Goal: Task Accomplishment & Management: Manage account settings

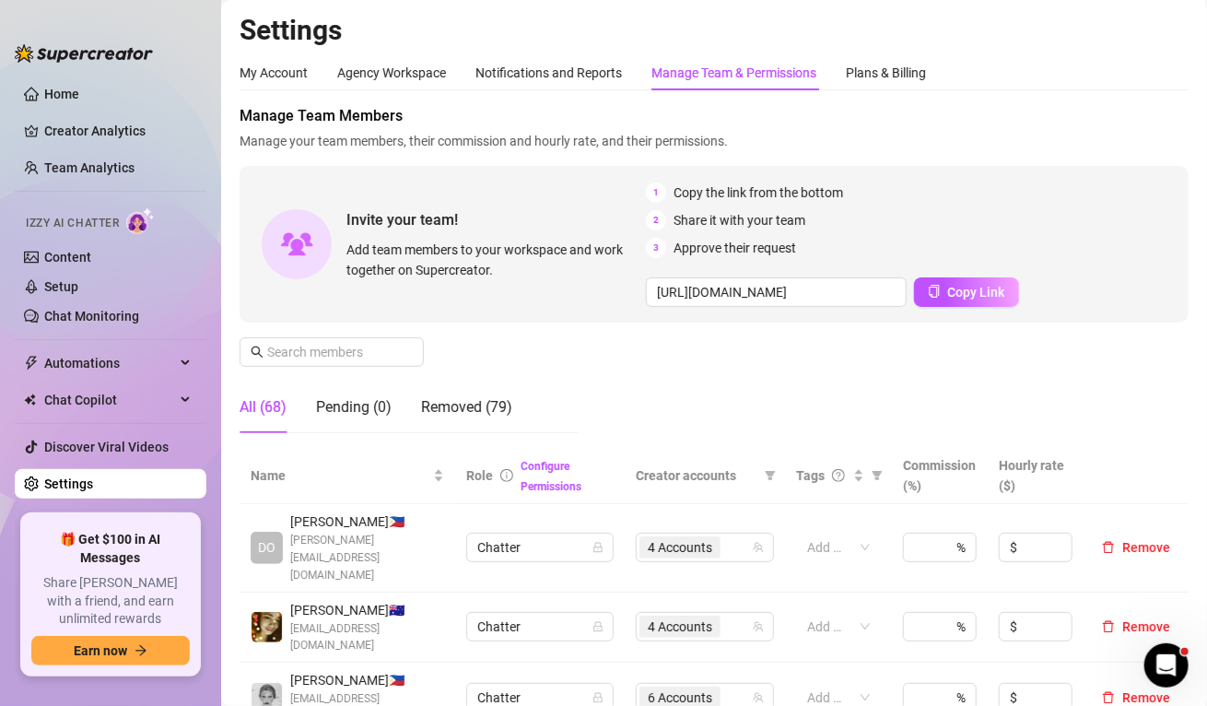
drag, startPoint x: 1134, startPoint y: 116, endPoint x: 957, endPoint y: 115, distance: 176.9
click at [1134, 116] on span "Manage Team Members" at bounding box center [714, 116] width 949 height 22
click at [1170, 114] on span "Manage Team Members" at bounding box center [714, 116] width 949 height 22
click at [1119, 115] on span "Manage Team Members" at bounding box center [714, 116] width 949 height 22
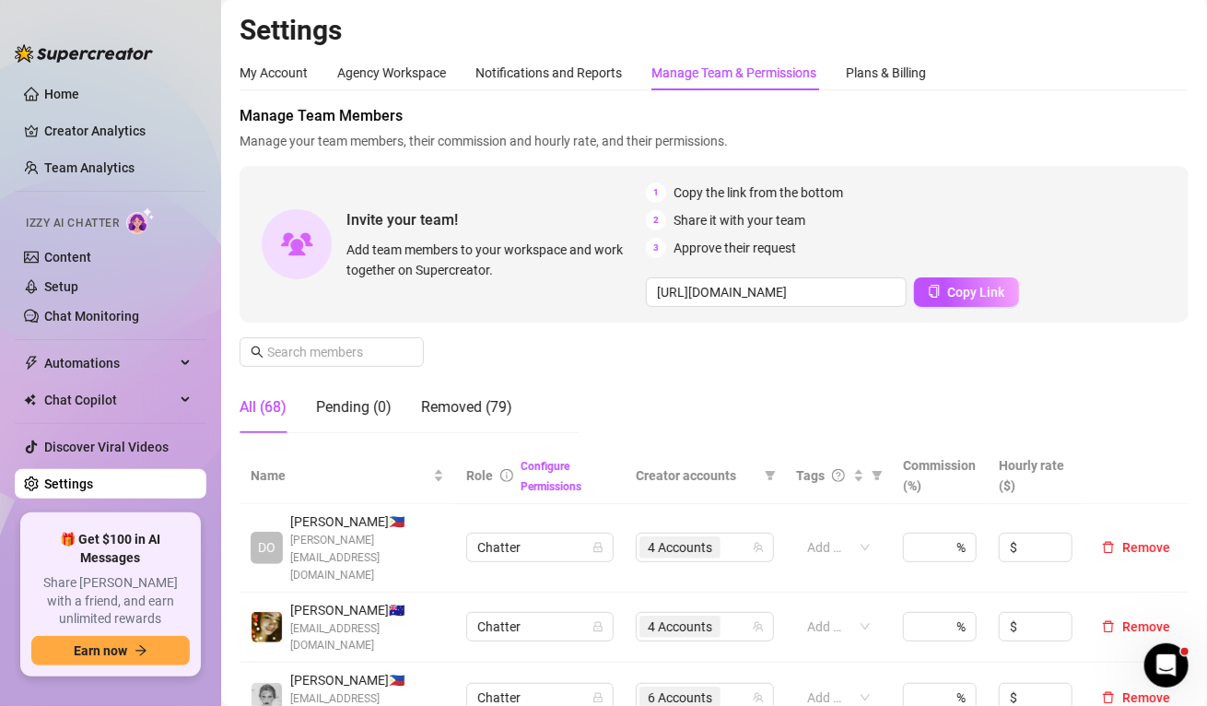
click at [344, 346] on input "text" at bounding box center [332, 352] width 131 height 20
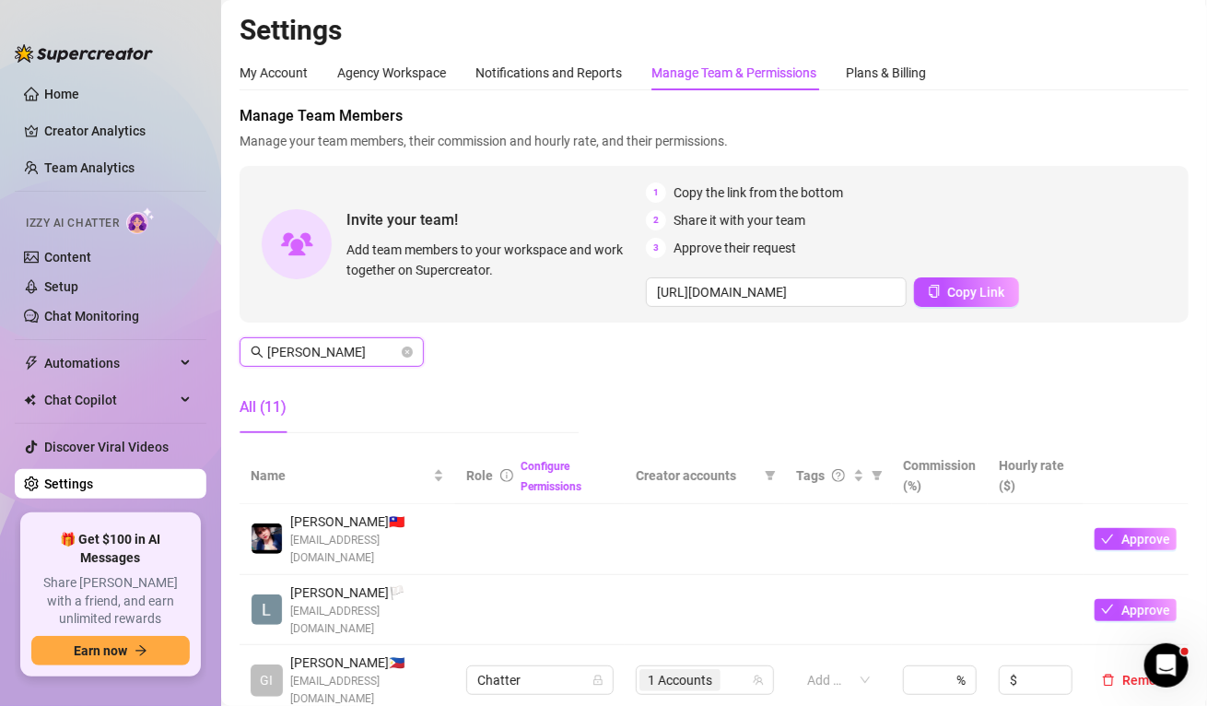
scroll to position [276, 0]
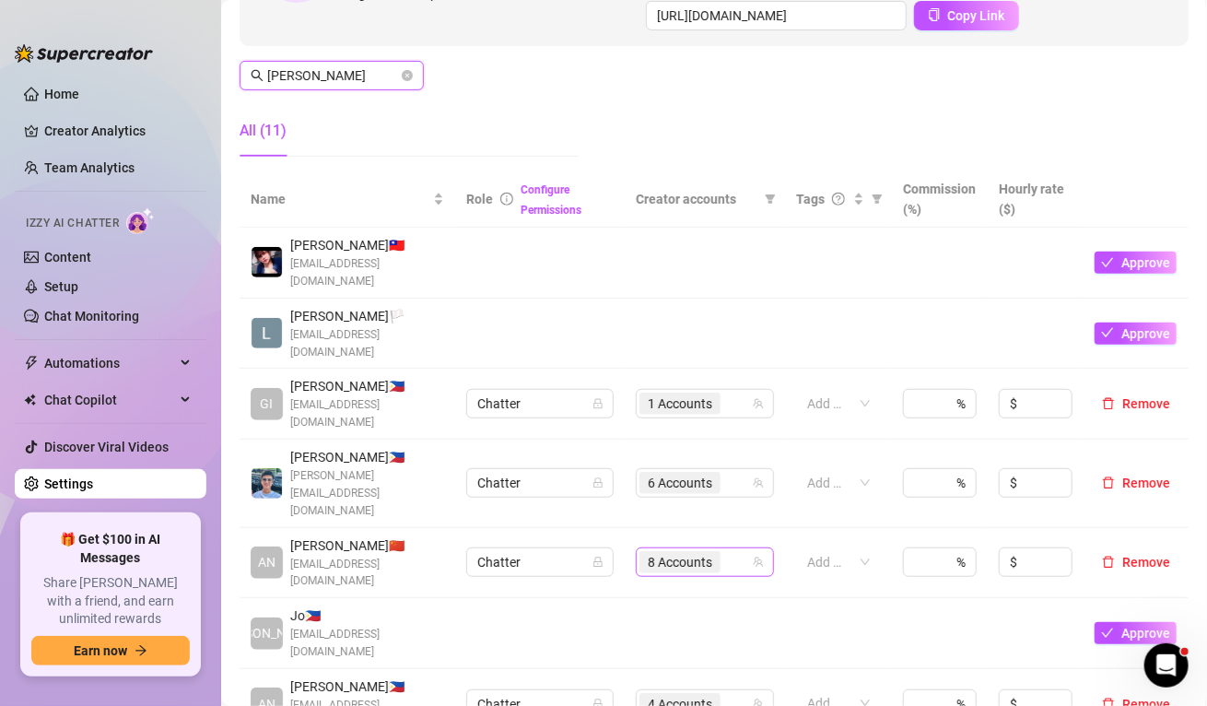
click at [657, 552] on span "8 Accounts" at bounding box center [680, 562] width 64 height 20
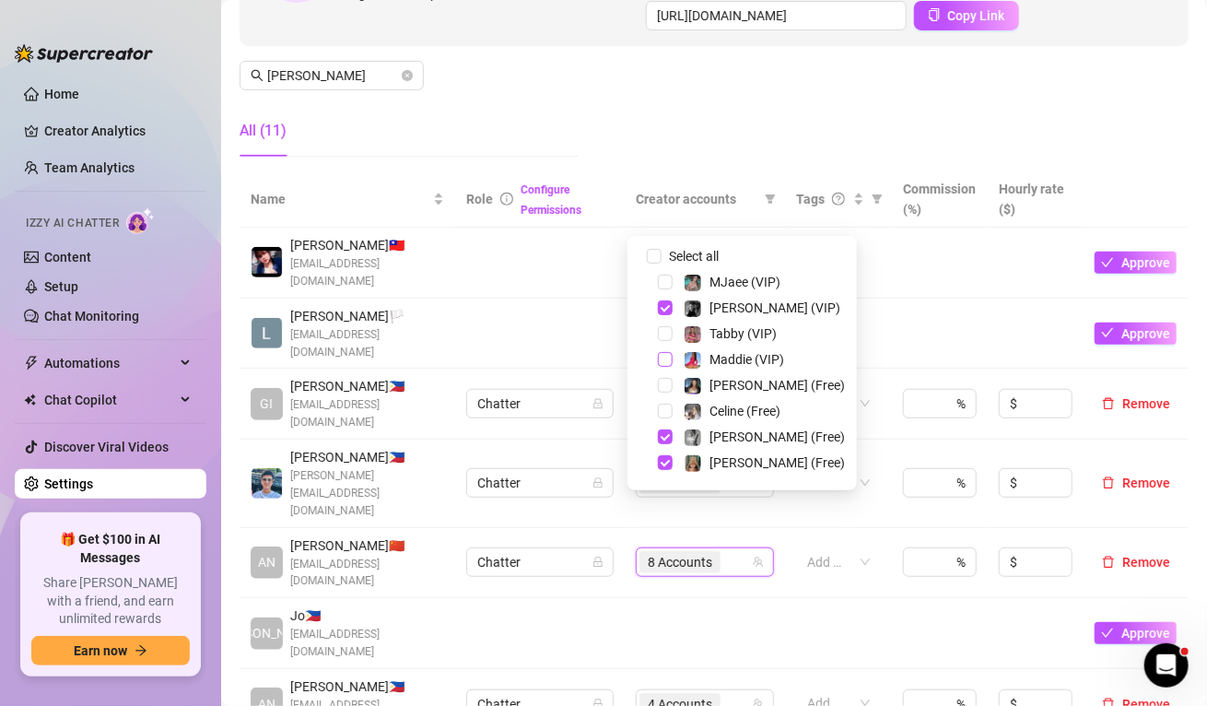
click at [669, 362] on span "Select tree node" at bounding box center [665, 359] width 15 height 15
click at [669, 390] on span "Select tree node" at bounding box center [665, 385] width 15 height 15
click at [474, 287] on td at bounding box center [540, 263] width 170 height 71
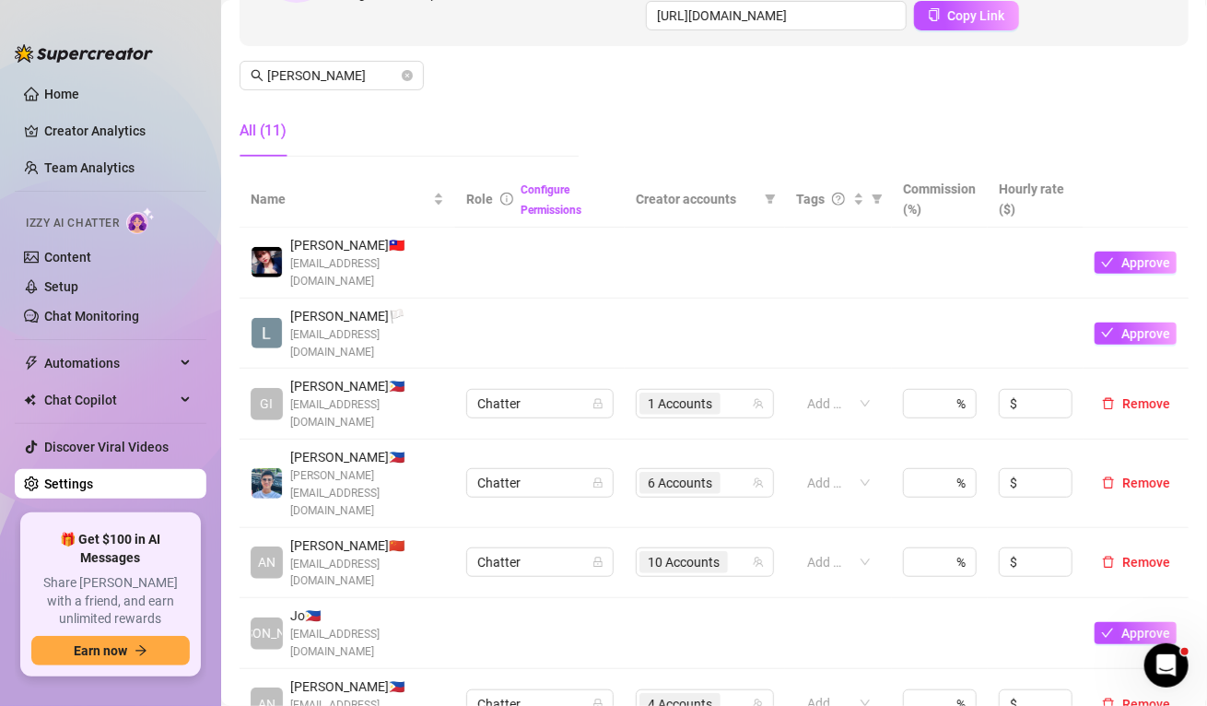
click at [169, 702] on aside "Home Creator Analytics Team Analytics Izzy AI Chatter Content Setup Chat Monito…" at bounding box center [110, 353] width 221 height 706
click at [176, 690] on aside "Home Creator Analytics Team Analytics Izzy AI Chatter Content Setup Chat Monito…" at bounding box center [110, 353] width 221 height 706
click at [659, 552] on span "10 Accounts" at bounding box center [684, 562] width 72 height 20
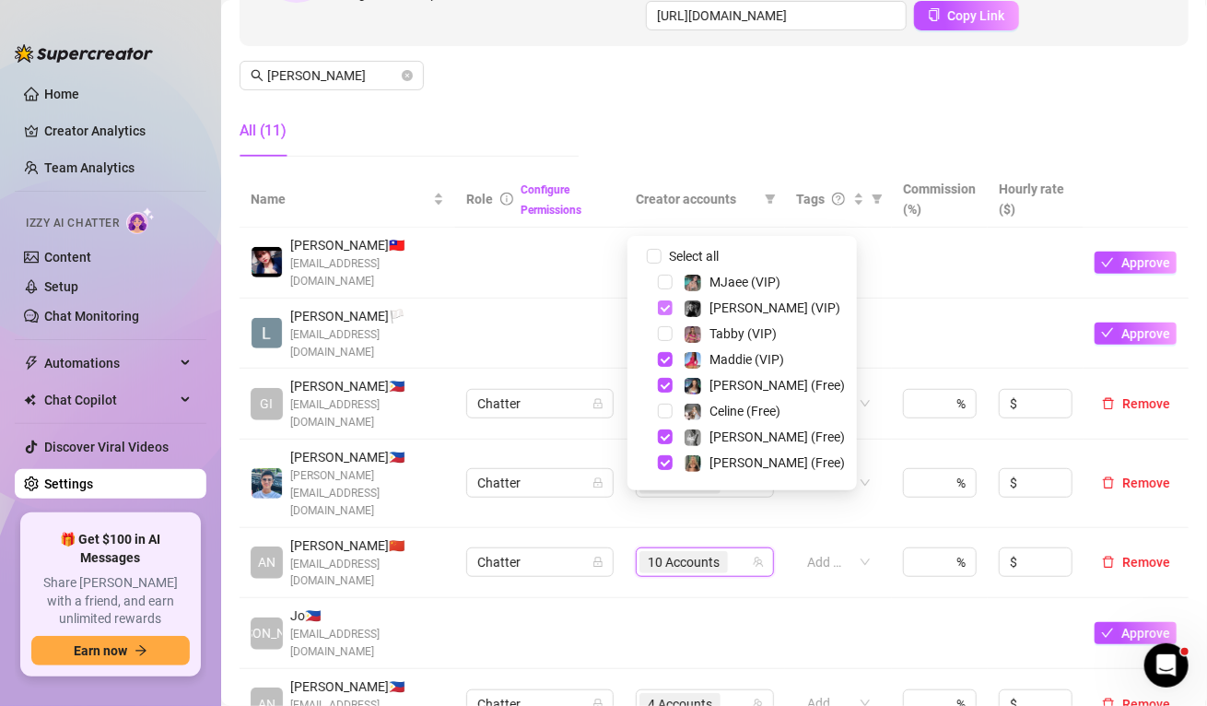
click at [666, 309] on span "Select tree node" at bounding box center [665, 307] width 15 height 15
click at [662, 437] on span "Select tree node" at bounding box center [665, 436] width 15 height 15
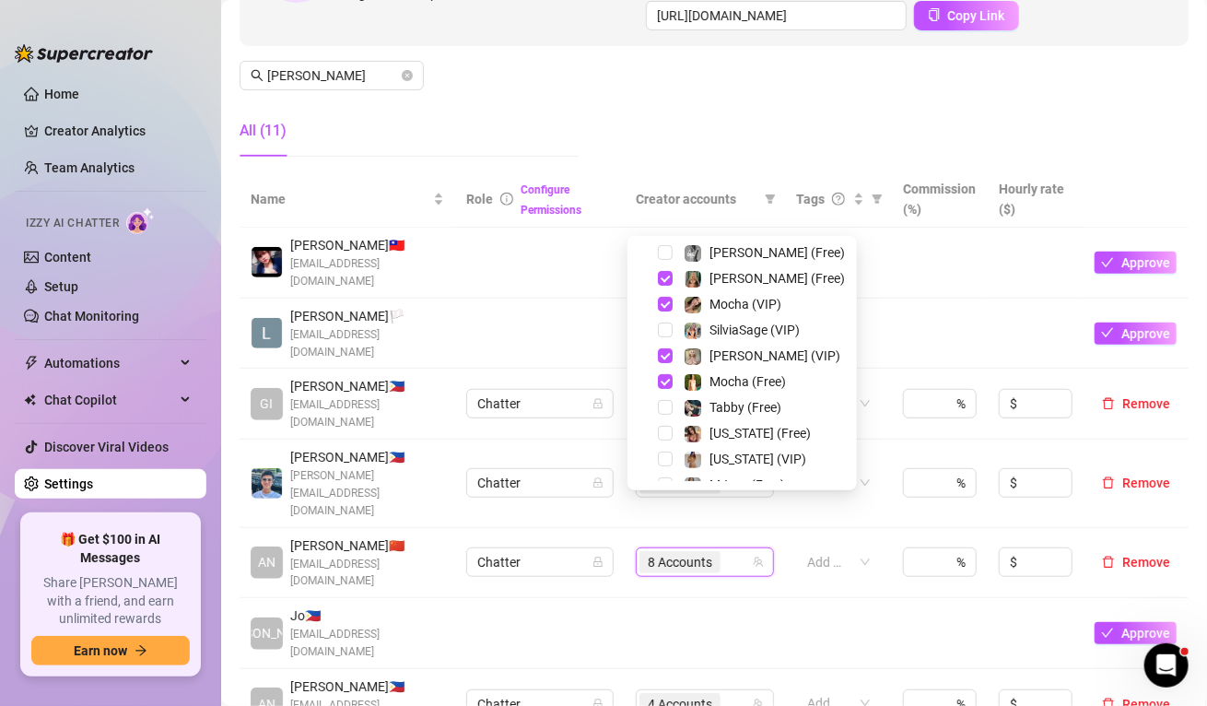
scroll to position [357, 0]
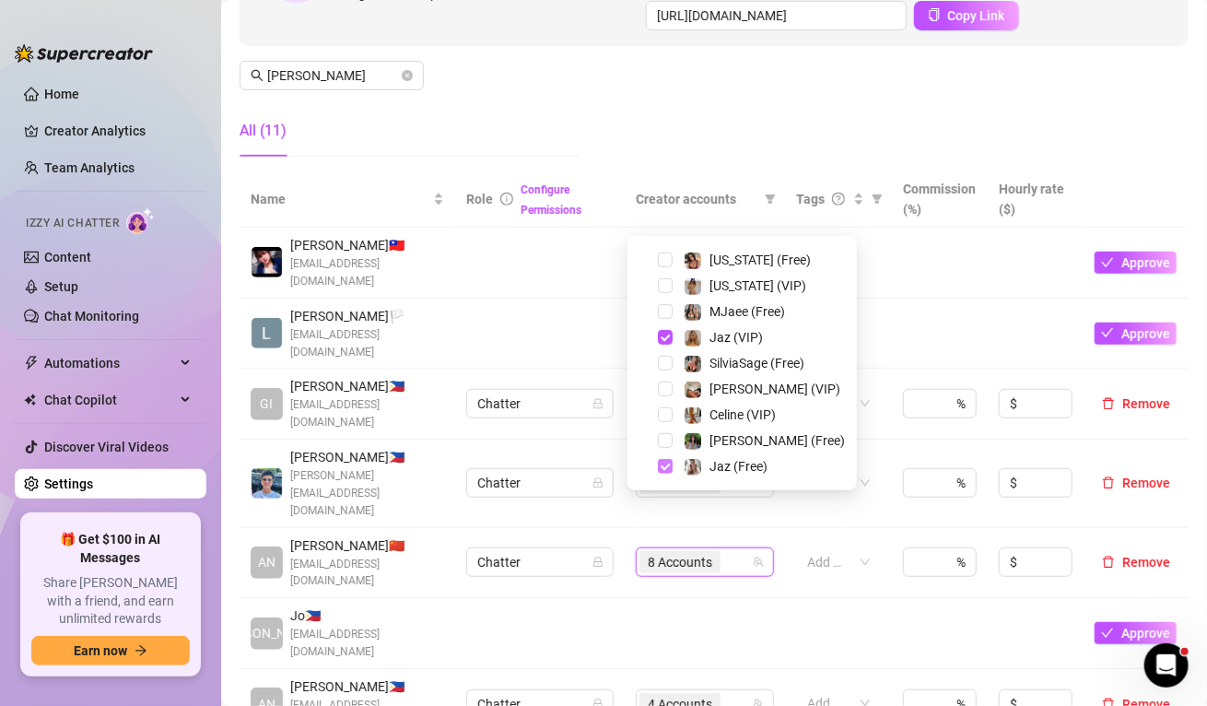
click at [663, 464] on span "Select tree node" at bounding box center [665, 466] width 15 height 15
click at [669, 333] on span "Select tree node" at bounding box center [665, 337] width 15 height 15
click at [583, 344] on td at bounding box center [540, 334] width 170 height 71
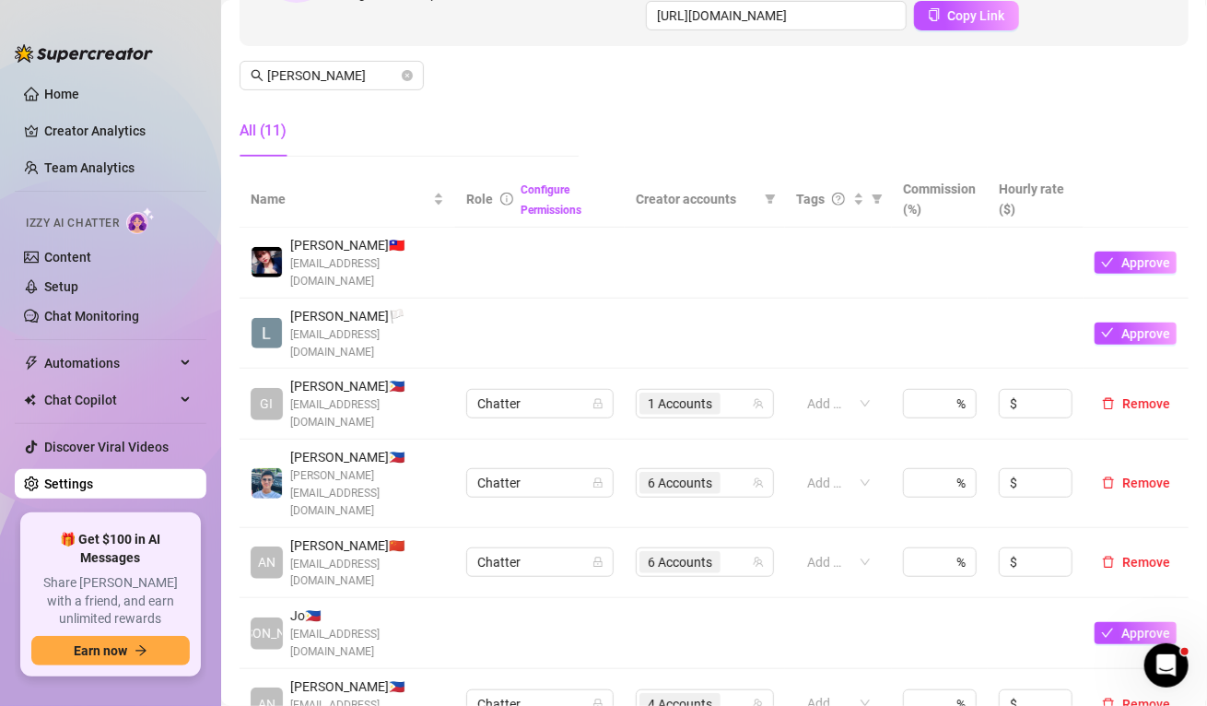
click at [1127, 182] on th at bounding box center [1136, 199] width 105 height 56
drag, startPoint x: 332, startPoint y: 64, endPoint x: 171, endPoint y: 91, distance: 162.7
click at [171, 91] on div "Home Creator Analytics Team Analytics Izzy AI Chatter Content Setup Chat Monito…" at bounding box center [603, 353] width 1207 height 706
click at [290, 84] on input "[PERSON_NAME]" at bounding box center [332, 75] width 131 height 20
drag, startPoint x: 299, startPoint y: 80, endPoint x: 230, endPoint y: 74, distance: 69.4
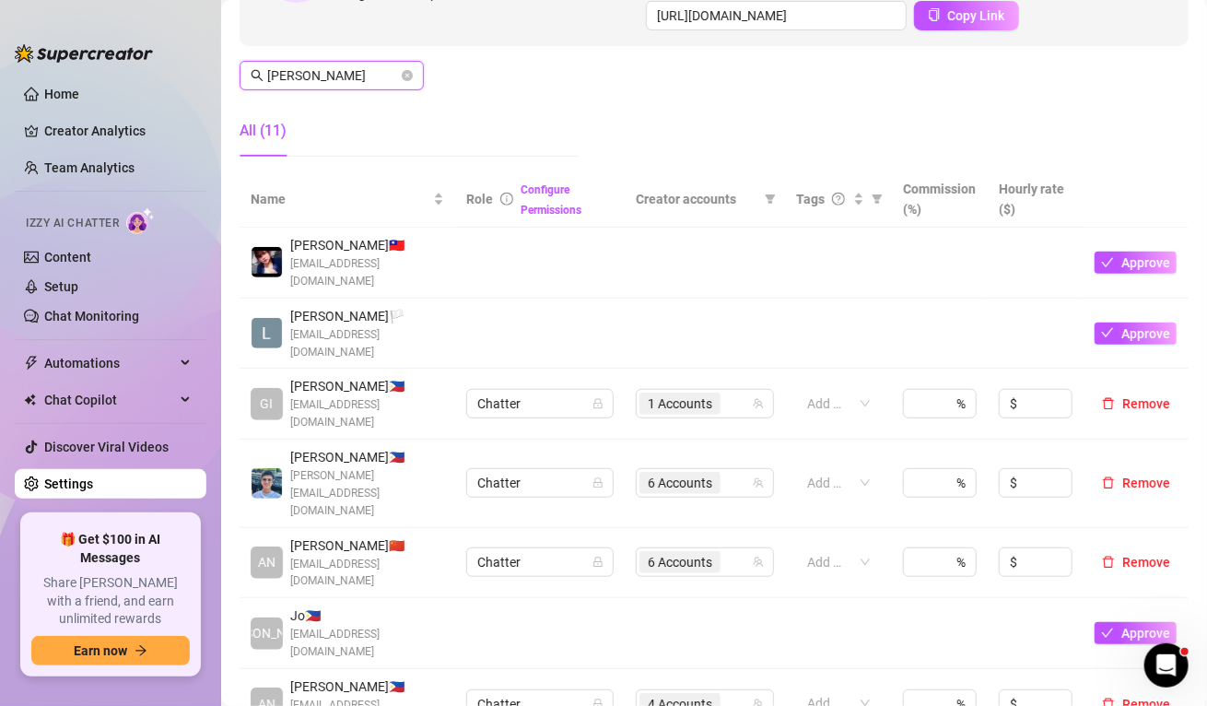
click at [230, 74] on main "Settings My Account Agency Workspace Notifications and Reports Manage Team & Pe…" at bounding box center [714, 664] width 986 height 1880
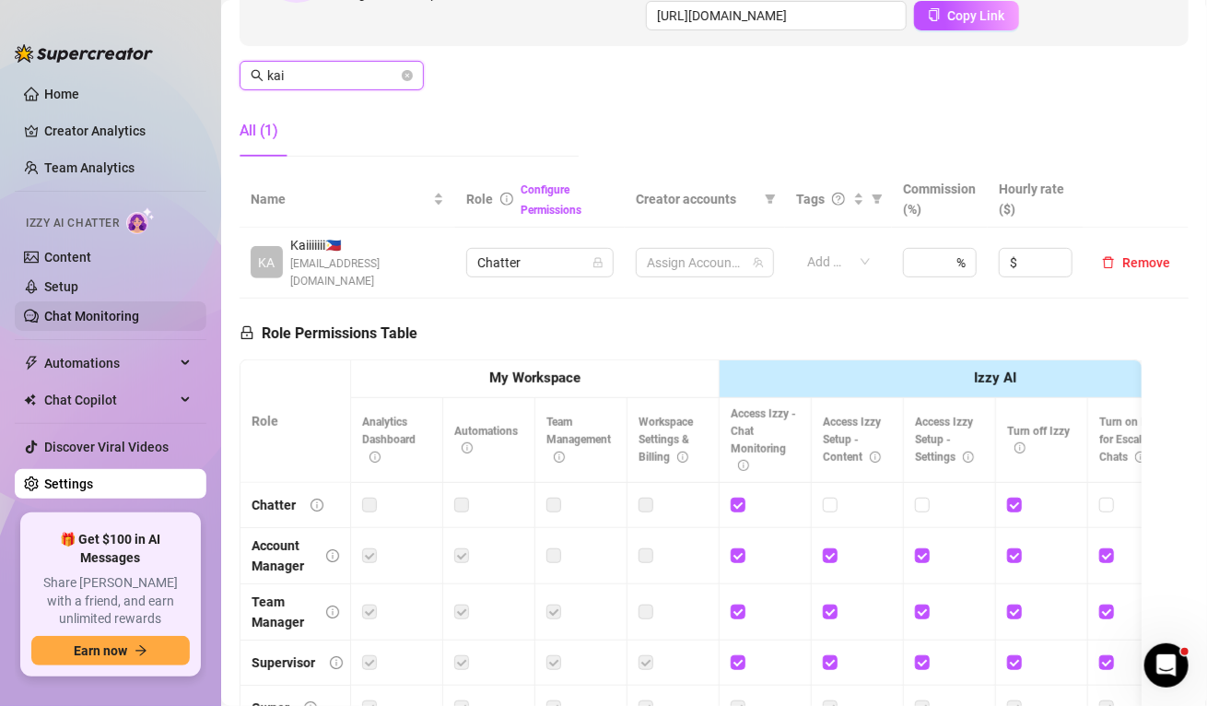
type input "kai"
click at [662, 254] on span "4 Accounts" at bounding box center [680, 262] width 64 height 20
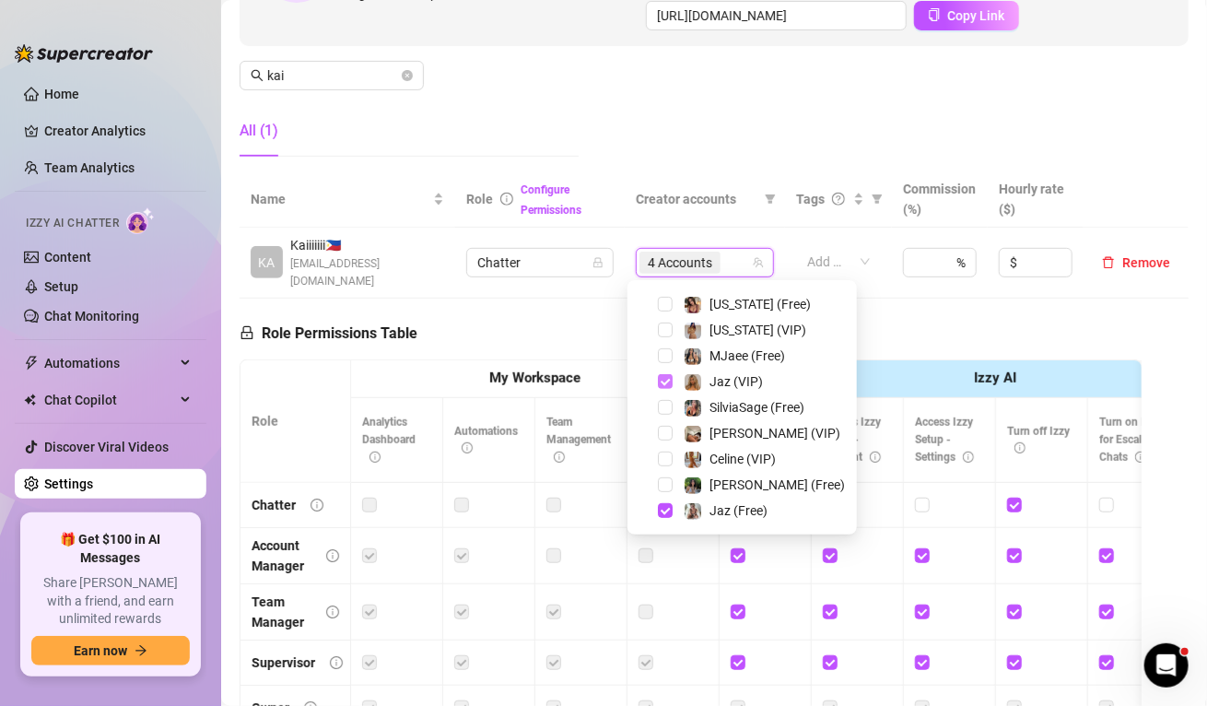
click at [663, 383] on span "Select tree node" at bounding box center [665, 381] width 15 height 15
click at [667, 505] on span "Select tree node" at bounding box center [665, 510] width 15 height 15
click at [543, 341] on div "Role Permissions Table Role My Workspace Izzy AI OnlyFans Side Menu OnlyFans Ch…" at bounding box center [691, 560] width 902 height 523
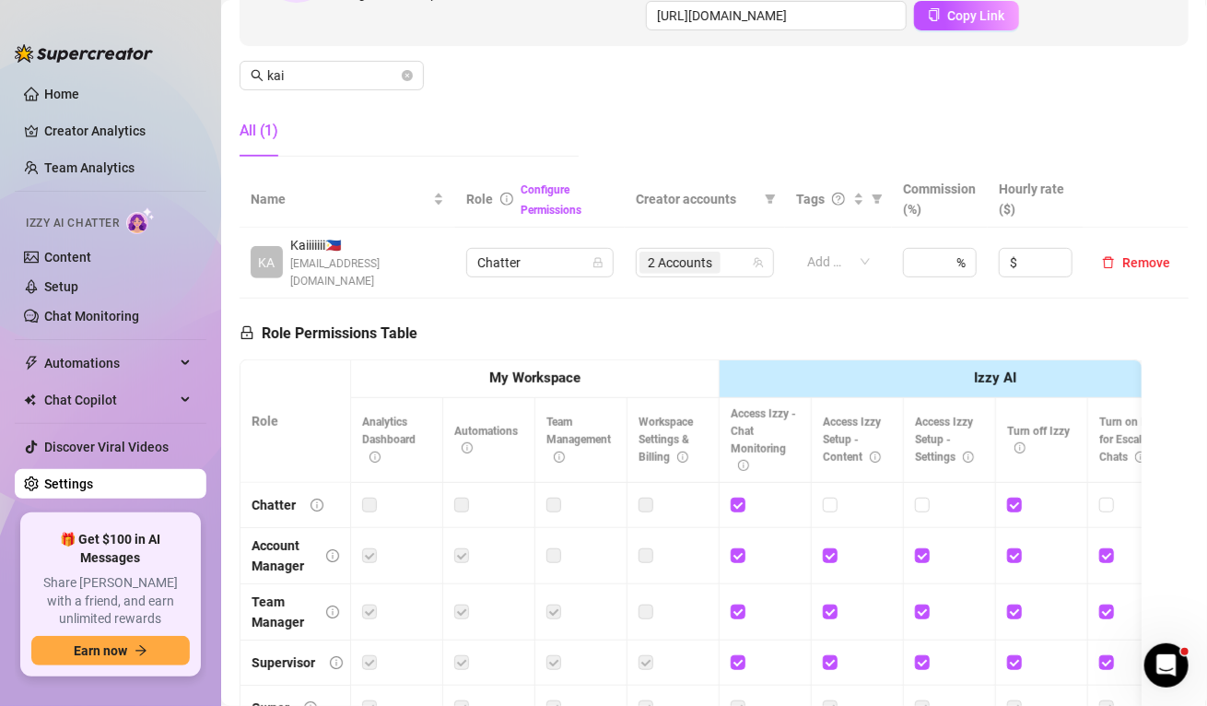
drag, startPoint x: 1133, startPoint y: 166, endPoint x: 1013, endPoint y: 161, distance: 119.9
click at [1133, 166] on div "Manage Team Members Manage your team members, their commission and hourly rate,…" at bounding box center [714, 0] width 949 height 343
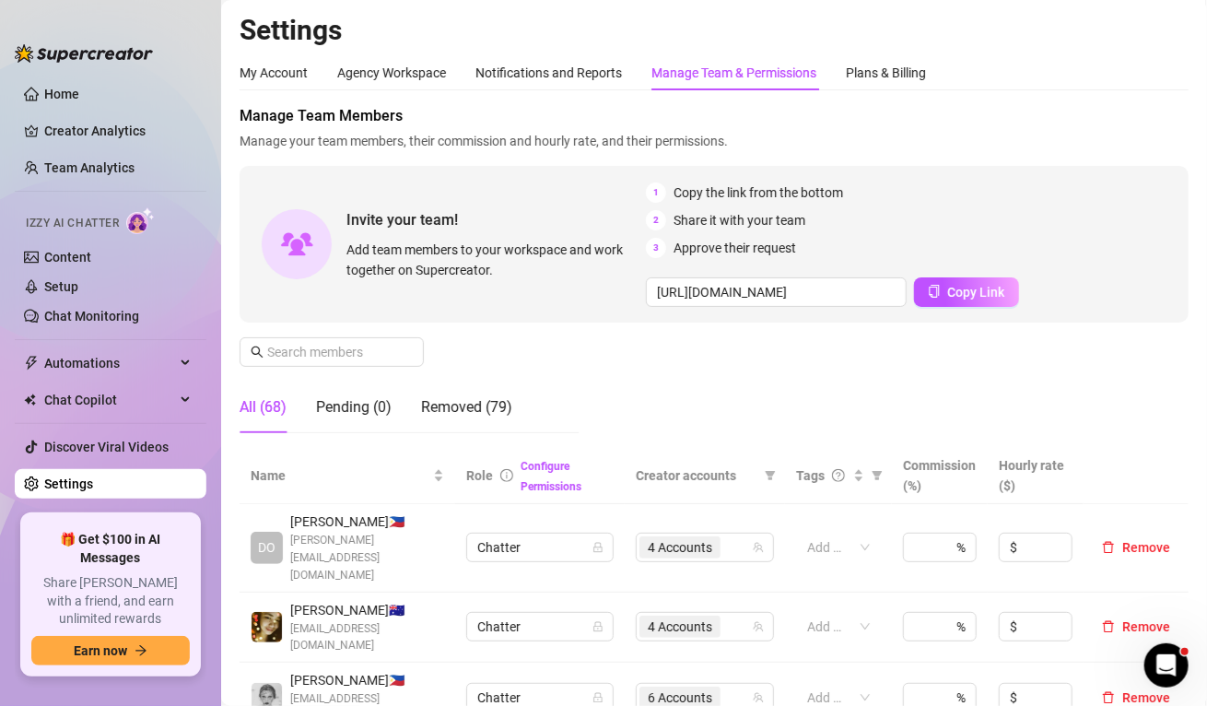
click at [1155, 78] on div "My Account Agency Workspace Notifications and Reports Manage Team & Permissions…" at bounding box center [714, 72] width 949 height 35
click at [1154, 140] on span "Manage your team members, their commission and hourly rate, and their permissio…" at bounding box center [714, 141] width 949 height 20
